Goal: Information Seeking & Learning: Learn about a topic

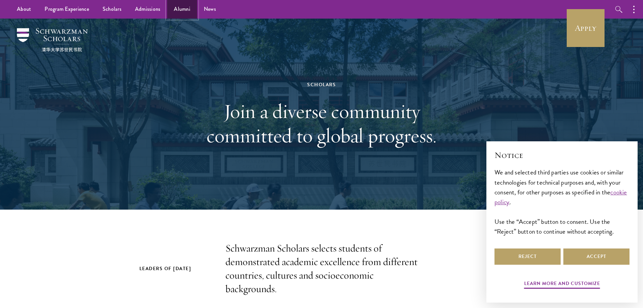
click at [189, 8] on link "Alumni" at bounding box center [182, 9] width 30 height 19
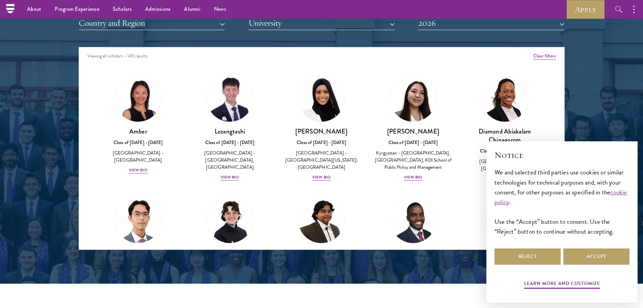
scroll to position [844, 0]
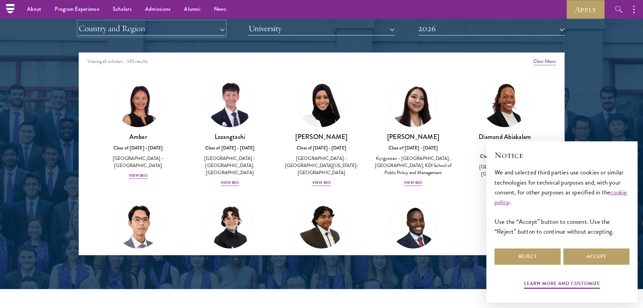
click at [197, 30] on button "Country and Region" at bounding box center [152, 29] width 146 height 14
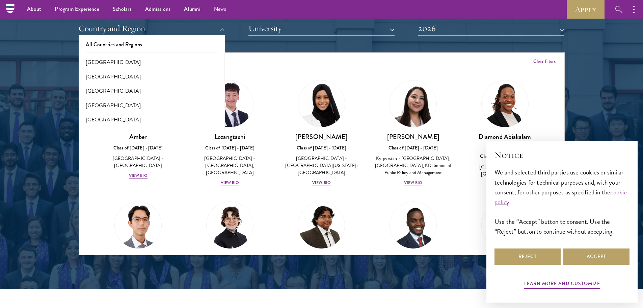
click at [189, 36] on div "All Countries and Regions [GEOGRAPHIC_DATA] [GEOGRAPHIC_DATA] [GEOGRAPHIC_DATA]…" at bounding box center [152, 82] width 146 height 95
click at [198, 28] on button "Country and Region" at bounding box center [152, 29] width 146 height 14
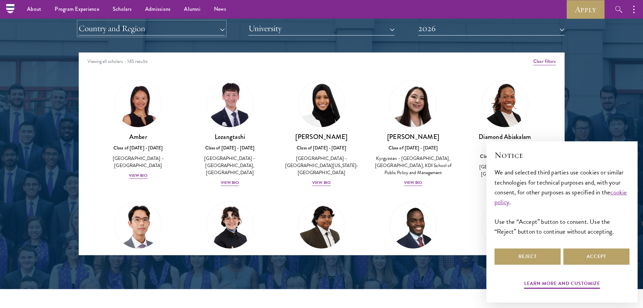
click at [198, 28] on button "Country and Region" at bounding box center [152, 29] width 146 height 14
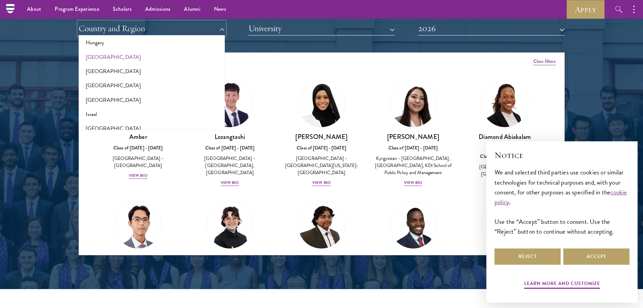
scroll to position [506, 0]
click at [139, 84] on button "[GEOGRAPHIC_DATA]" at bounding box center [152, 85] width 142 height 14
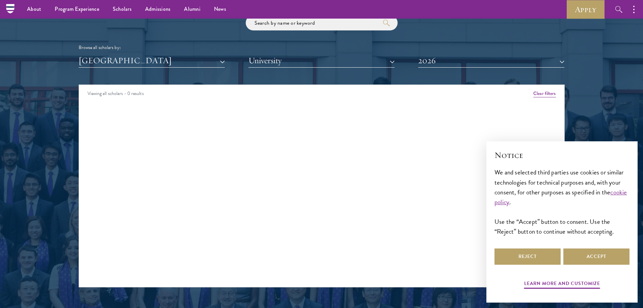
scroll to position [788, 0]
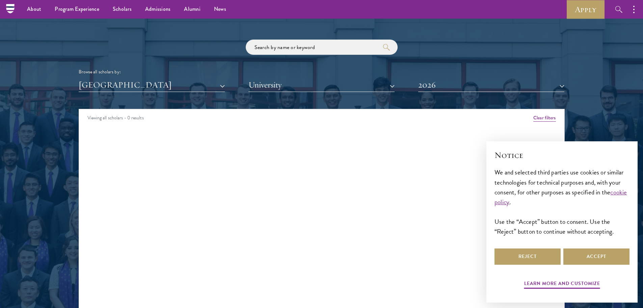
click at [498, 78] on div "Browse all scholars by: [GEOGRAPHIC_DATA] All Countries and Regions [GEOGRAPHIC…" at bounding box center [322, 66] width 486 height 52
click at [499, 83] on button "2026" at bounding box center [491, 85] width 146 height 14
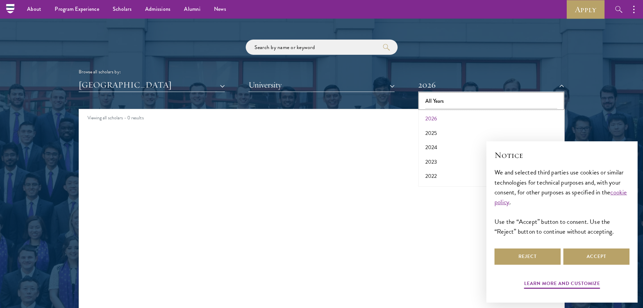
click at [498, 106] on button "All Years" at bounding box center [491, 101] width 142 height 14
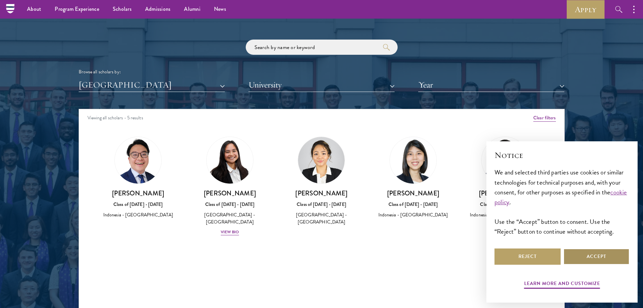
click at [587, 260] on button "Accept" at bounding box center [597, 256] width 66 height 16
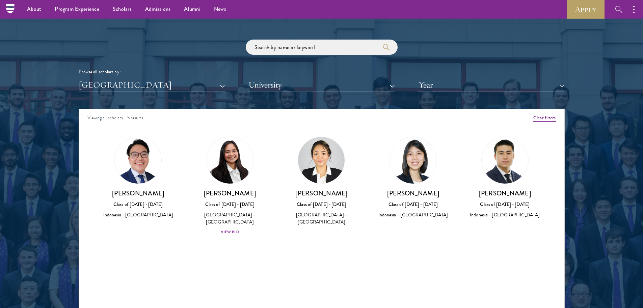
click at [505, 169] on img at bounding box center [505, 160] width 47 height 47
click at [471, 199] on div "[PERSON_NAME] Class of [DATE] - [DATE] [GEOGRAPHIC_DATA] - [GEOGRAPHIC_DATA]" at bounding box center [505, 204] width 78 height 30
click at [230, 229] on div "View Bio" at bounding box center [230, 232] width 19 height 6
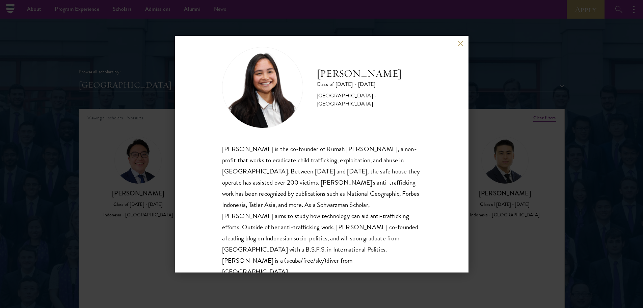
scroll to position [12, 0]
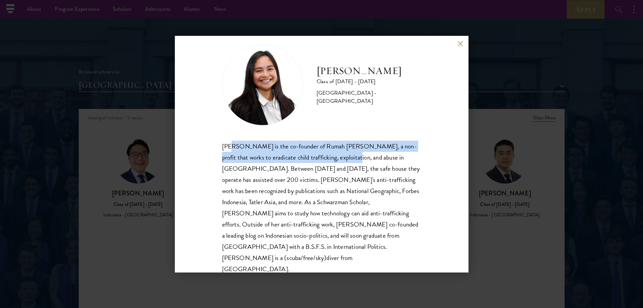
drag, startPoint x: 291, startPoint y: 154, endPoint x: 232, endPoint y: 145, distance: 59.7
click at [232, 145] on div "[PERSON_NAME] is the co-founder of Rumah [PERSON_NAME], a non-profit that works…" at bounding box center [321, 207] width 199 height 134
click at [269, 153] on div "[PERSON_NAME] is the co-founder of Rumah [PERSON_NAME], a non-profit that works…" at bounding box center [321, 207] width 199 height 134
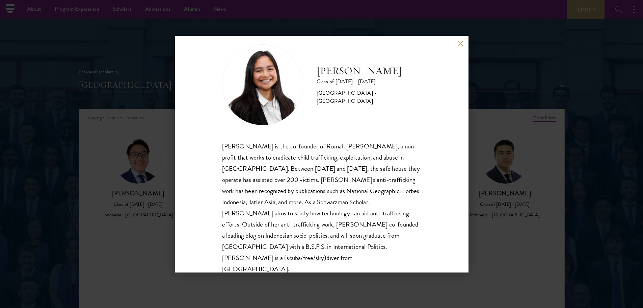
click at [268, 153] on div "[PERSON_NAME] is the co-founder of Rumah [PERSON_NAME], a non-profit that works…" at bounding box center [321, 207] width 199 height 134
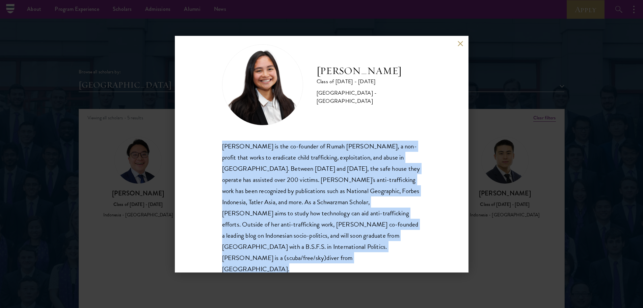
click at [268, 153] on div "[PERSON_NAME] is the co-founder of Rumah [PERSON_NAME], a non-profit that works…" at bounding box center [321, 207] width 199 height 134
click at [462, 44] on button at bounding box center [461, 44] width 6 height 6
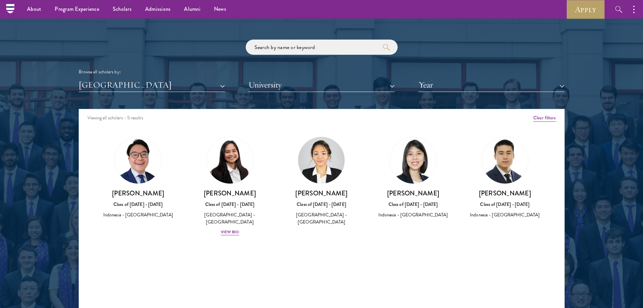
click at [231, 229] on div "[PERSON_NAME] Class of [DATE] - [DATE] [GEOGRAPHIC_DATA] - [GEOGRAPHIC_DATA] Vi…" at bounding box center [230, 186] width 92 height 113
click at [231, 229] on div "View Bio" at bounding box center [230, 232] width 19 height 6
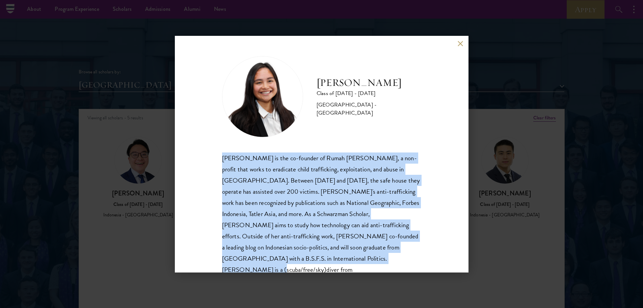
drag, startPoint x: 222, startPoint y: 157, endPoint x: 339, endPoint y: 257, distance: 153.5
click at [339, 257] on div "[PERSON_NAME] is the co-founder of Rumah [PERSON_NAME], a non-profit that works…" at bounding box center [321, 219] width 199 height 134
copy div "[PERSON_NAME] is the co-founder of Rumah [PERSON_NAME], a non-profit that works…"
click at [461, 44] on button at bounding box center [461, 44] width 6 height 6
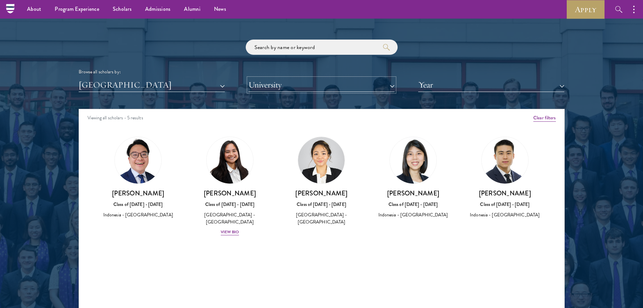
click at [286, 86] on button "University" at bounding box center [321, 85] width 146 height 14
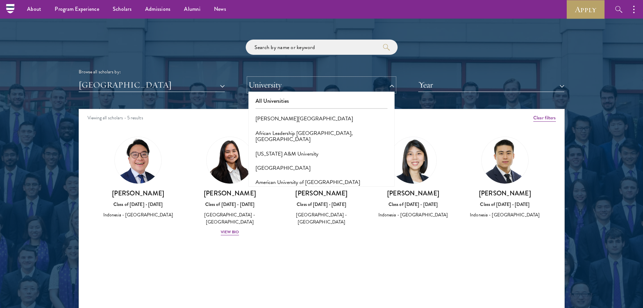
click at [286, 86] on button "University" at bounding box center [321, 85] width 146 height 14
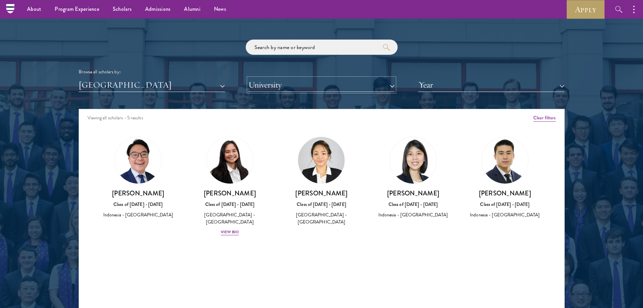
click at [286, 86] on button "University" at bounding box center [321, 85] width 146 height 14
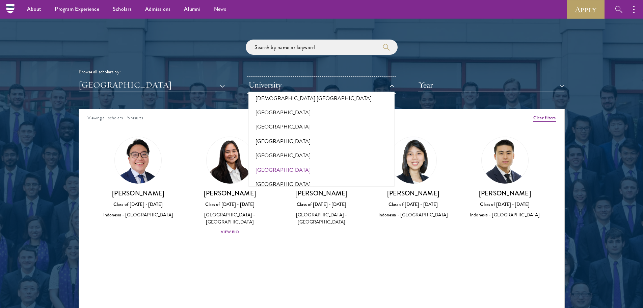
scroll to position [1013, 0]
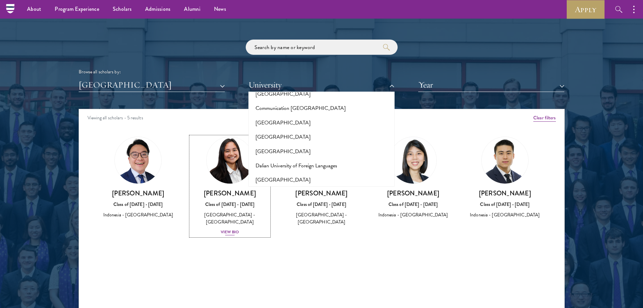
click at [196, 140] on link "[PERSON_NAME] Class of [DATE] - [DATE] [GEOGRAPHIC_DATA] - [GEOGRAPHIC_DATA] Vi…" at bounding box center [230, 185] width 78 height 99
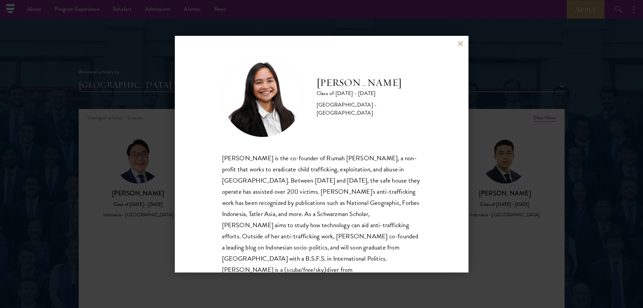
click at [460, 43] on button at bounding box center [461, 44] width 6 height 6
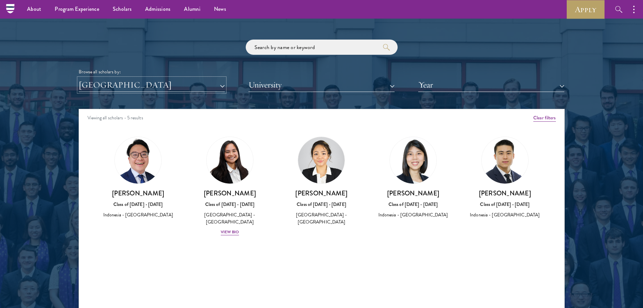
click at [193, 88] on button "[GEOGRAPHIC_DATA]" at bounding box center [152, 85] width 146 height 14
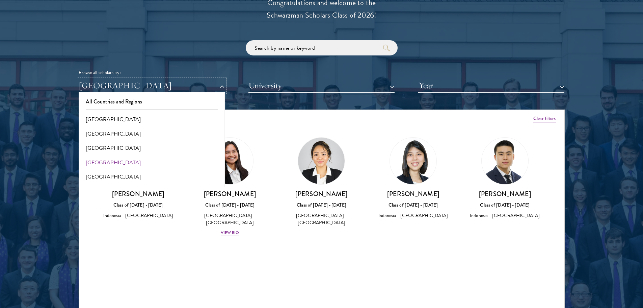
scroll to position [788, 0]
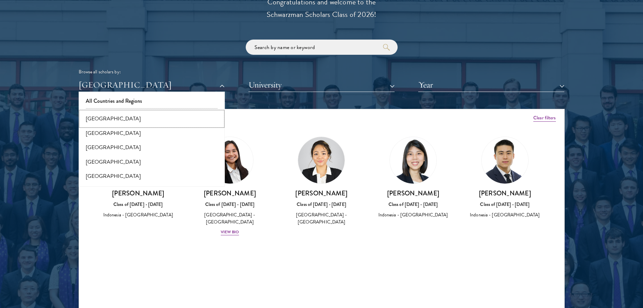
click at [135, 120] on button "[GEOGRAPHIC_DATA]" at bounding box center [152, 118] width 142 height 14
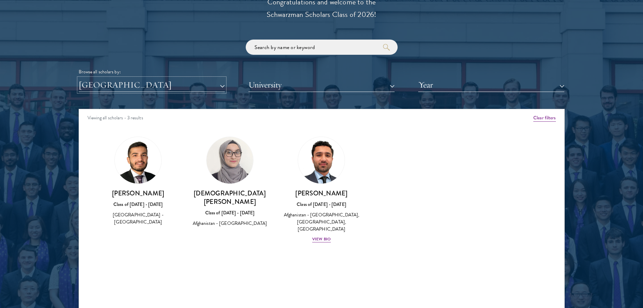
click at [151, 85] on button "[GEOGRAPHIC_DATA]" at bounding box center [152, 85] width 146 height 14
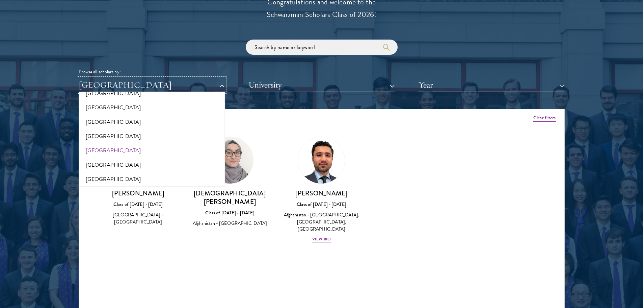
scroll to position [56, 0]
click at [165, 122] on button "[GEOGRAPHIC_DATA]" at bounding box center [152, 119] width 142 height 14
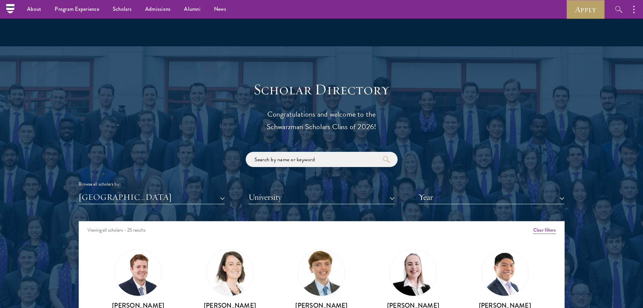
scroll to position [675, 0]
click at [144, 196] on button "[GEOGRAPHIC_DATA]" at bounding box center [152, 197] width 146 height 14
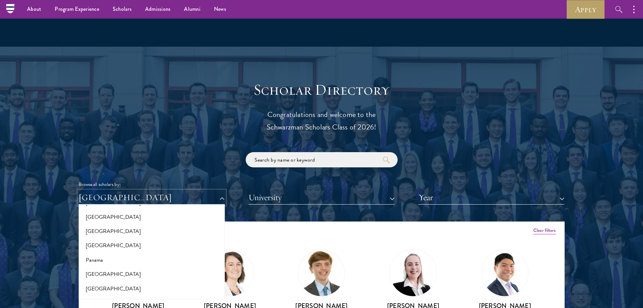
scroll to position [957, 0]
click at [127, 264] on button "[GEOGRAPHIC_DATA]" at bounding box center [152, 262] width 142 height 14
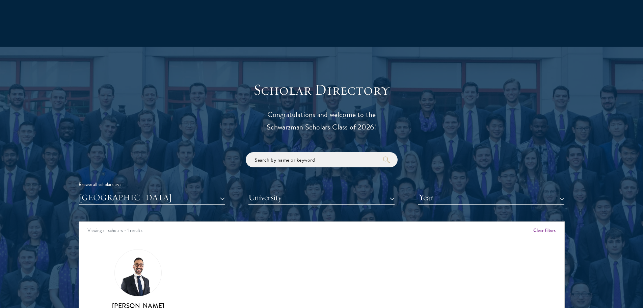
scroll to position [788, 0]
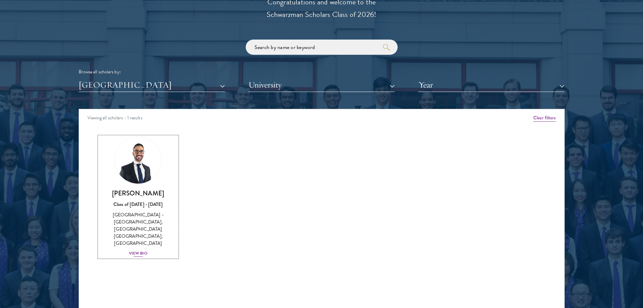
click at [140, 250] on div "View Bio" at bounding box center [138, 253] width 19 height 6
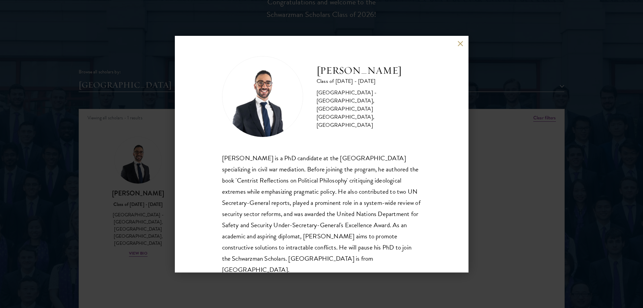
scroll to position [12, 0]
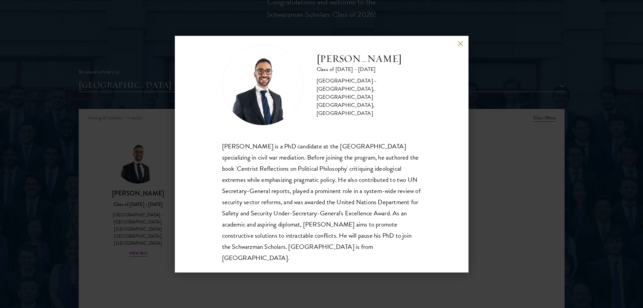
click at [458, 44] on button at bounding box center [461, 44] width 6 height 6
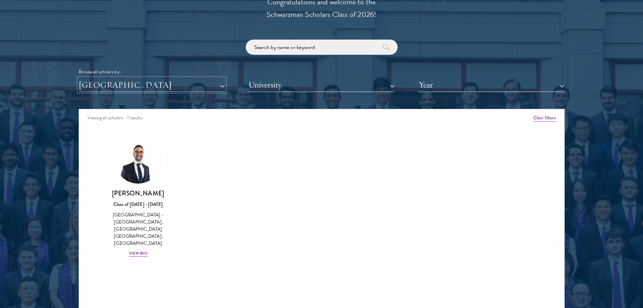
click at [123, 88] on button "[GEOGRAPHIC_DATA]" at bounding box center [152, 85] width 146 height 14
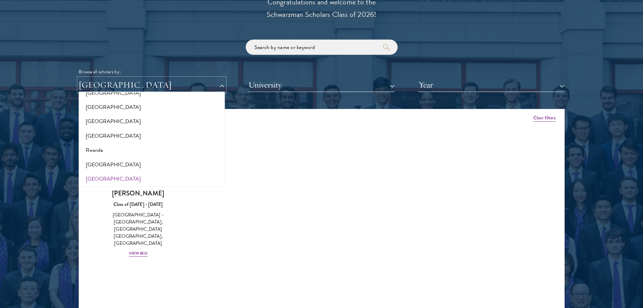
scroll to position [1069, 0]
click at [125, 168] on button "[GEOGRAPHIC_DATA]" at bounding box center [152, 166] width 142 height 14
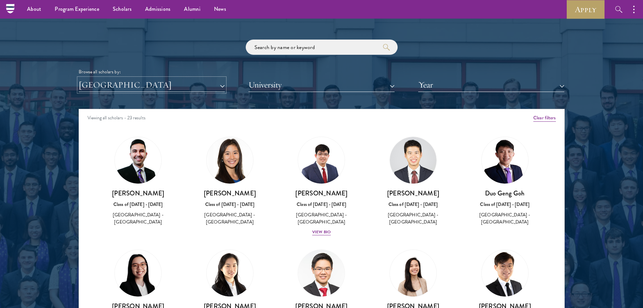
click at [150, 89] on button "[GEOGRAPHIC_DATA]" at bounding box center [152, 85] width 146 height 14
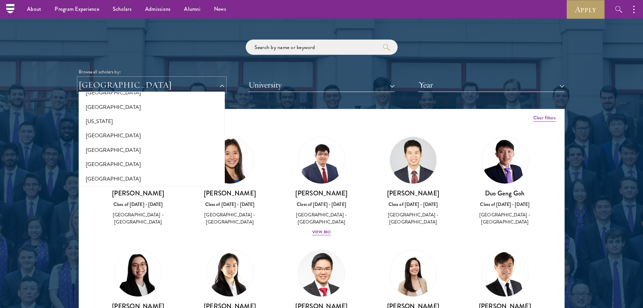
scroll to position [338, 0]
click at [329, 101] on div "Scholar Directory Congratulations and welcome to the Schwarzman Scholars Class …" at bounding box center [322, 139] width 486 height 343
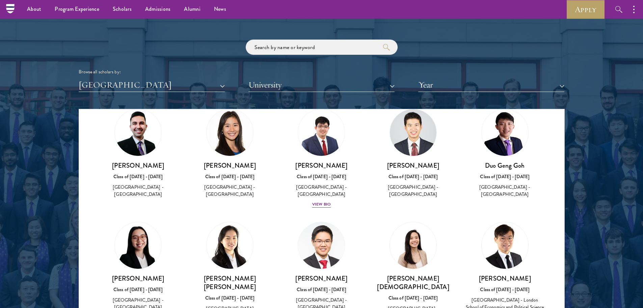
scroll to position [112, 0]
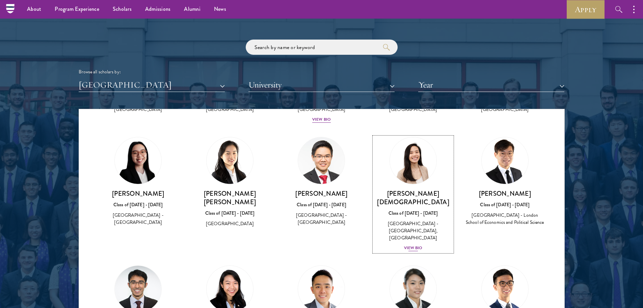
click at [407, 244] on div "View Bio" at bounding box center [413, 247] width 19 height 6
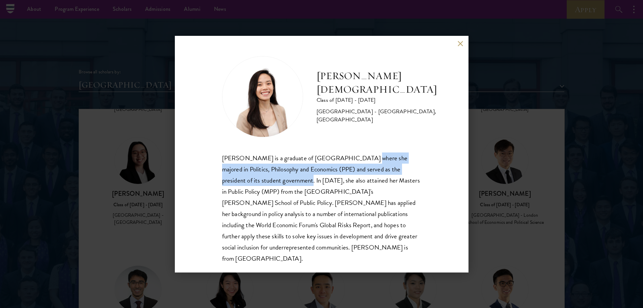
drag, startPoint x: 354, startPoint y: 159, endPoint x: 280, endPoint y: 178, distance: 76.6
click at [280, 178] on div "[PERSON_NAME] is a graduate of [GEOGRAPHIC_DATA] where she majored in Politics,…" at bounding box center [321, 207] width 199 height 111
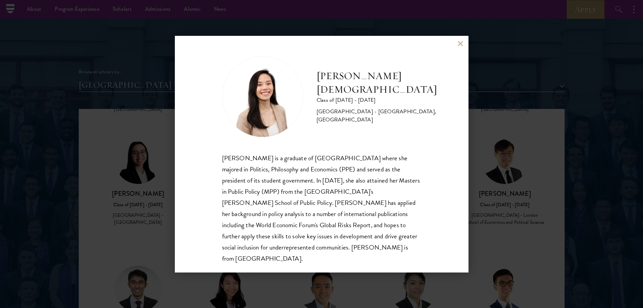
click at [284, 179] on div "[PERSON_NAME] is a graduate of [GEOGRAPHIC_DATA] where she majored in Politics,…" at bounding box center [321, 207] width 199 height 111
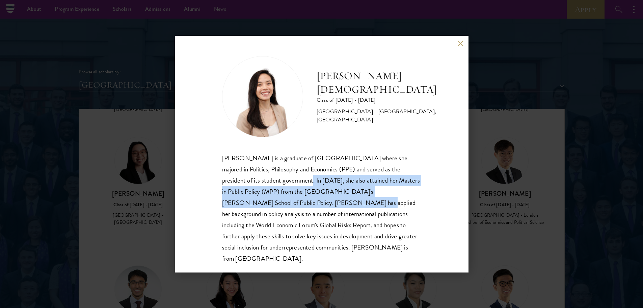
drag, startPoint x: 279, startPoint y: 179, endPoint x: 282, endPoint y: 204, distance: 24.5
click at [282, 204] on div "[PERSON_NAME] is a graduate of [GEOGRAPHIC_DATA] where she majored in Politics,…" at bounding box center [321, 207] width 199 height 111
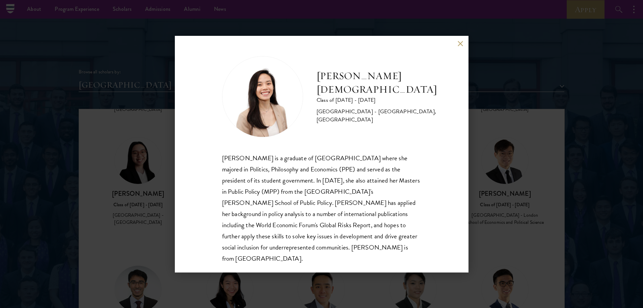
click at [459, 39] on div "[PERSON_NAME] Class of [DATE] - [DATE] [GEOGRAPHIC_DATA] - [GEOGRAPHIC_DATA], […" at bounding box center [322, 154] width 294 height 236
click at [460, 39] on div "[PERSON_NAME] Class of [DATE] - [DATE] [GEOGRAPHIC_DATA] - [GEOGRAPHIC_DATA], […" at bounding box center [322, 154] width 294 height 236
click at [453, 46] on div "[PERSON_NAME] Class of [DATE] - [DATE] [GEOGRAPHIC_DATA] - [GEOGRAPHIC_DATA], […" at bounding box center [322, 154] width 294 height 236
click at [456, 43] on div "[PERSON_NAME] Class of [DATE] - [DATE] [GEOGRAPHIC_DATA] - [GEOGRAPHIC_DATA], […" at bounding box center [322, 154] width 294 height 236
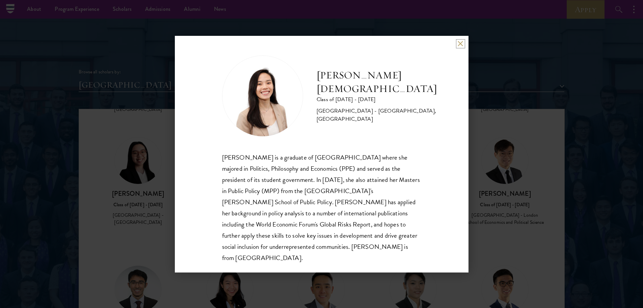
click at [459, 43] on button at bounding box center [461, 44] width 6 height 6
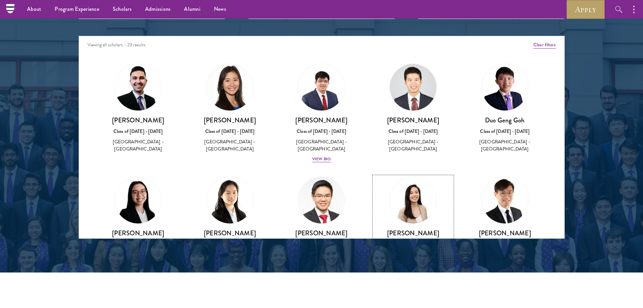
scroll to position [844, 0]
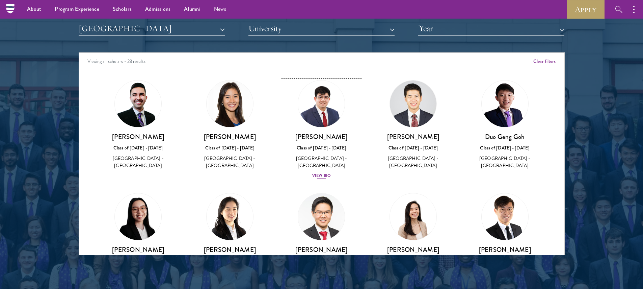
click at [327, 177] on div "View Bio" at bounding box center [321, 175] width 19 height 6
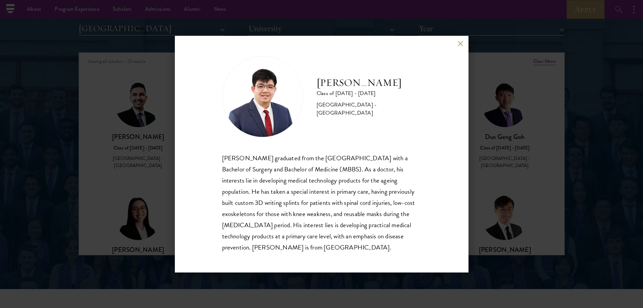
scroll to position [1, 0]
click at [457, 44] on div "[PERSON_NAME] Class of [DATE] - [DATE] [GEOGRAPHIC_DATA] - [GEOGRAPHIC_DATA] [P…" at bounding box center [322, 154] width 294 height 236
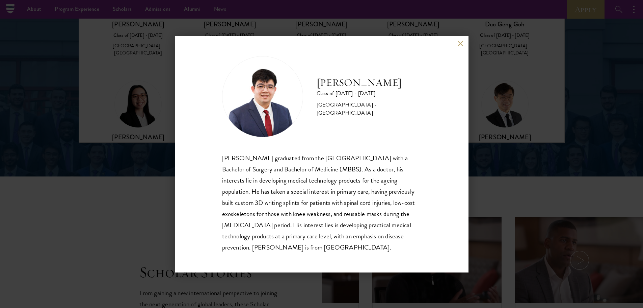
scroll to position [844, 0]
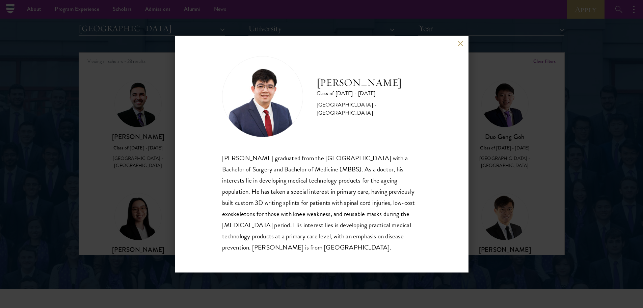
click at [461, 30] on div "[PERSON_NAME] Class of [DATE] - [DATE] [GEOGRAPHIC_DATA] - [GEOGRAPHIC_DATA] [P…" at bounding box center [321, 154] width 643 height 308
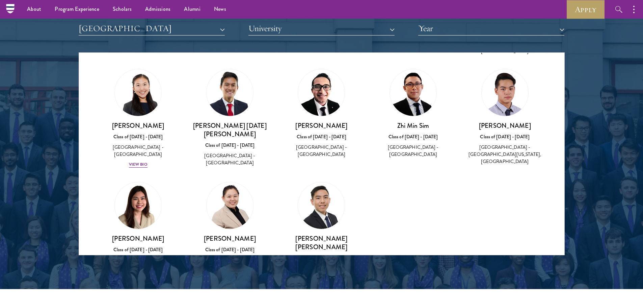
scroll to position [386, 0]
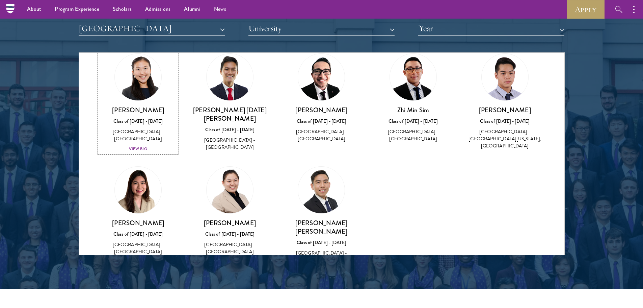
click at [144, 146] on div "View Bio" at bounding box center [138, 149] width 19 height 6
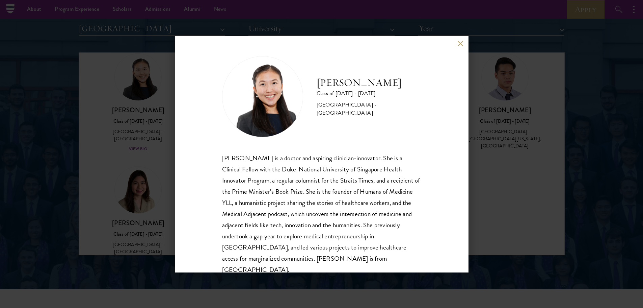
click at [460, 46] on button at bounding box center [461, 44] width 6 height 6
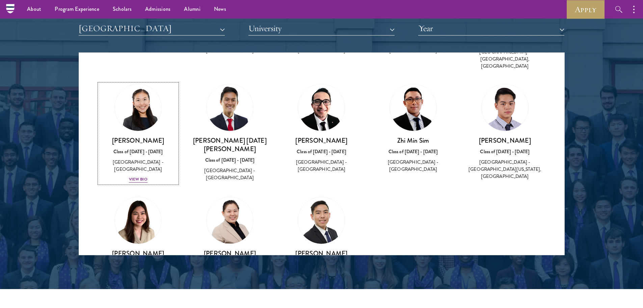
scroll to position [386, 0]
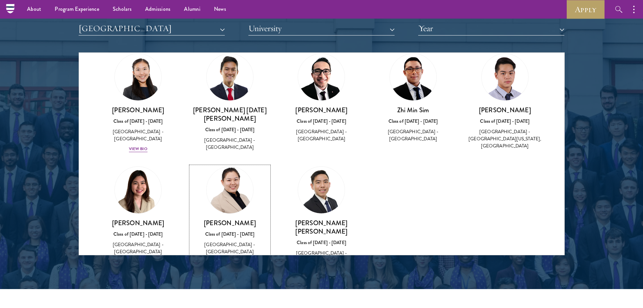
click at [233, 258] on div "View Bio" at bounding box center [230, 261] width 19 height 6
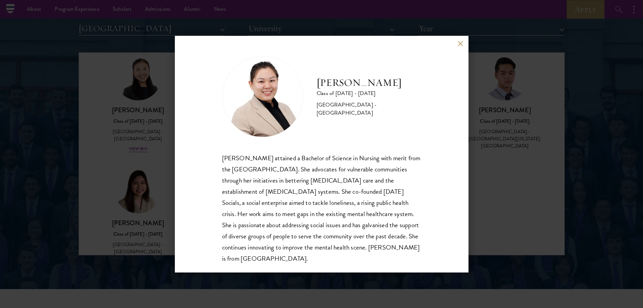
click at [462, 46] on button at bounding box center [461, 44] width 6 height 6
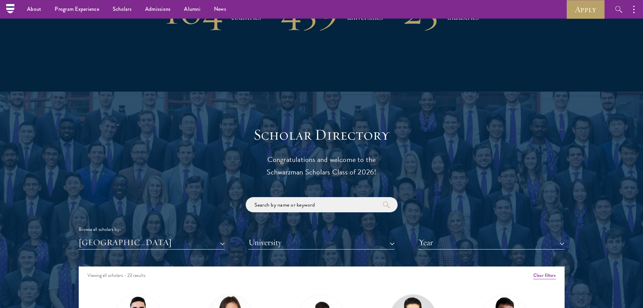
scroll to position [563, 0]
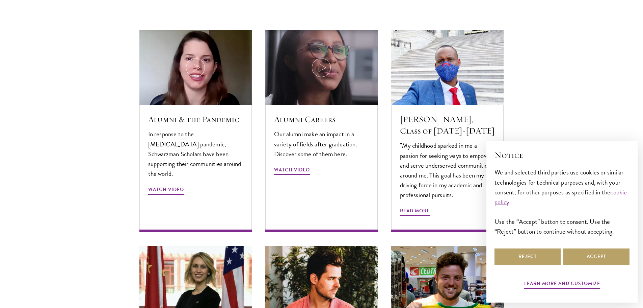
scroll to position [2251, 0]
